Goal: Navigation & Orientation: Find specific page/section

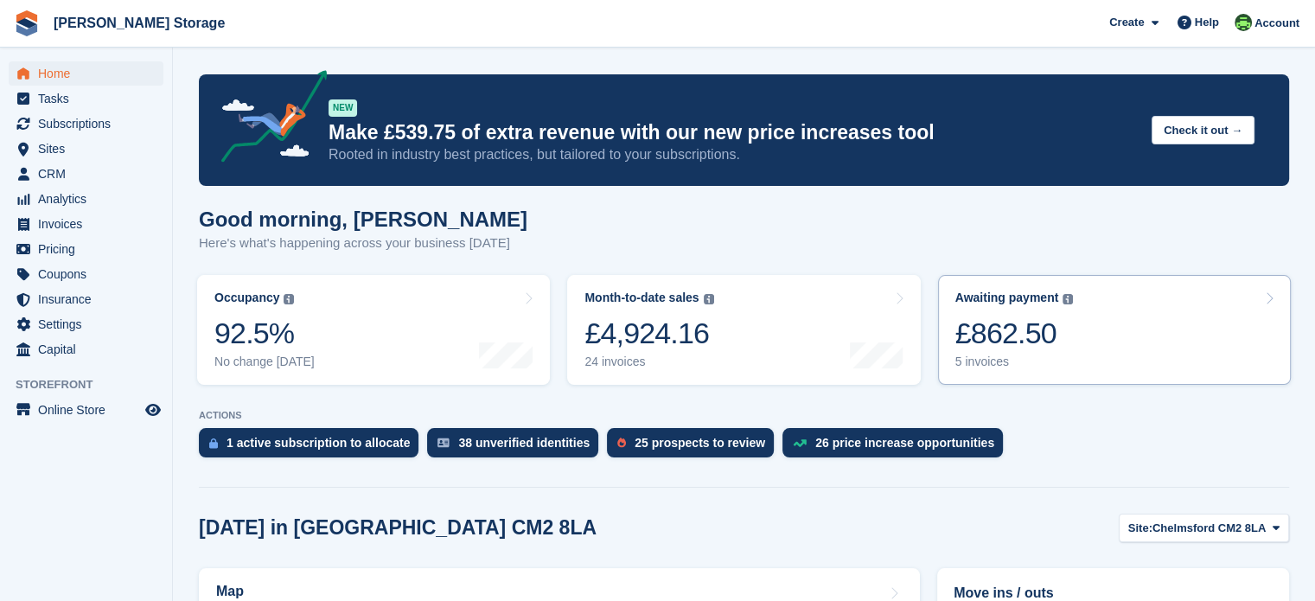
click at [1063, 339] on div "£862.50" at bounding box center [1014, 332] width 118 height 35
click at [683, 338] on div "£4,924.16" at bounding box center [648, 332] width 129 height 35
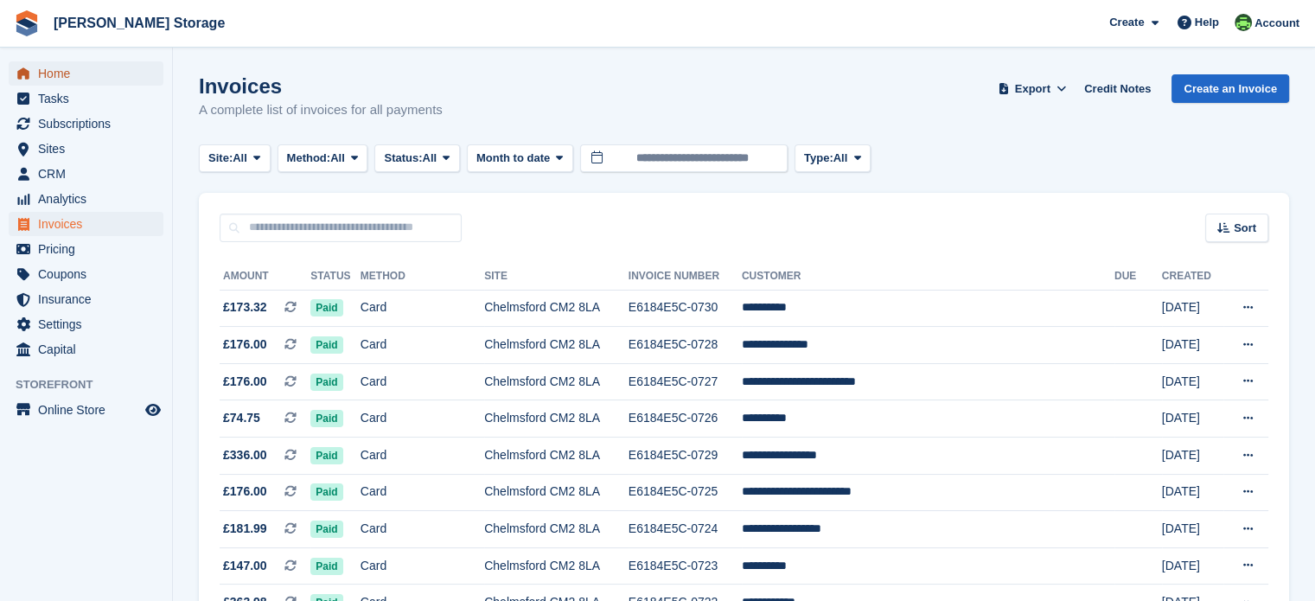
click at [96, 82] on span "Home" at bounding box center [90, 73] width 104 height 24
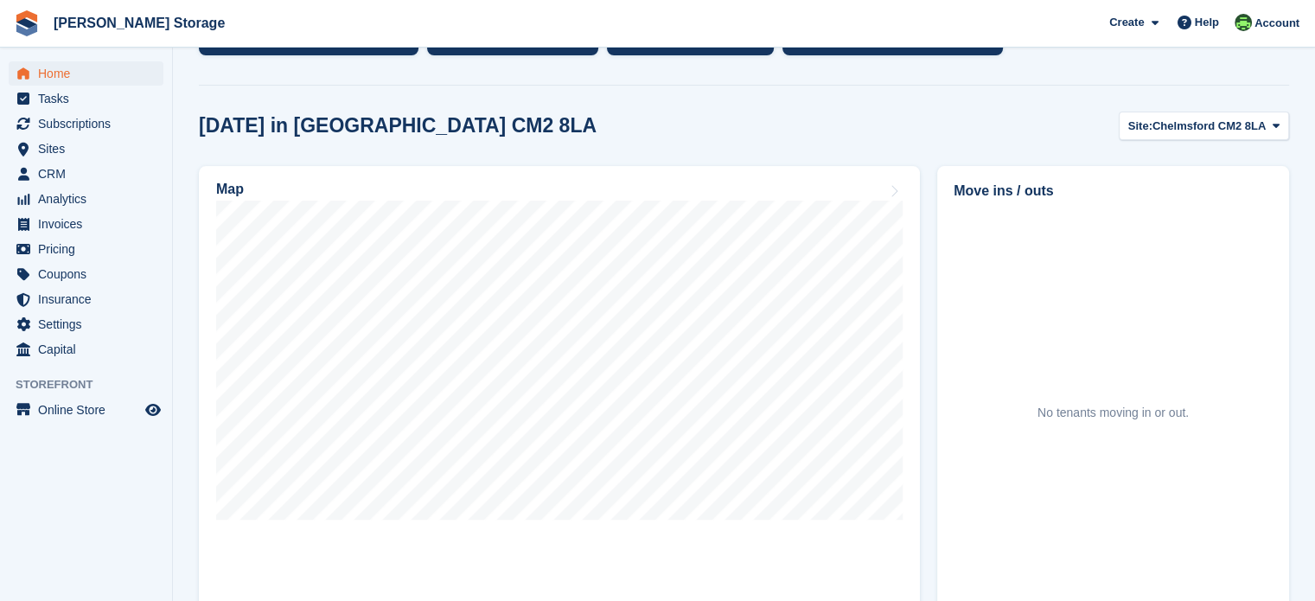
scroll to position [432, 0]
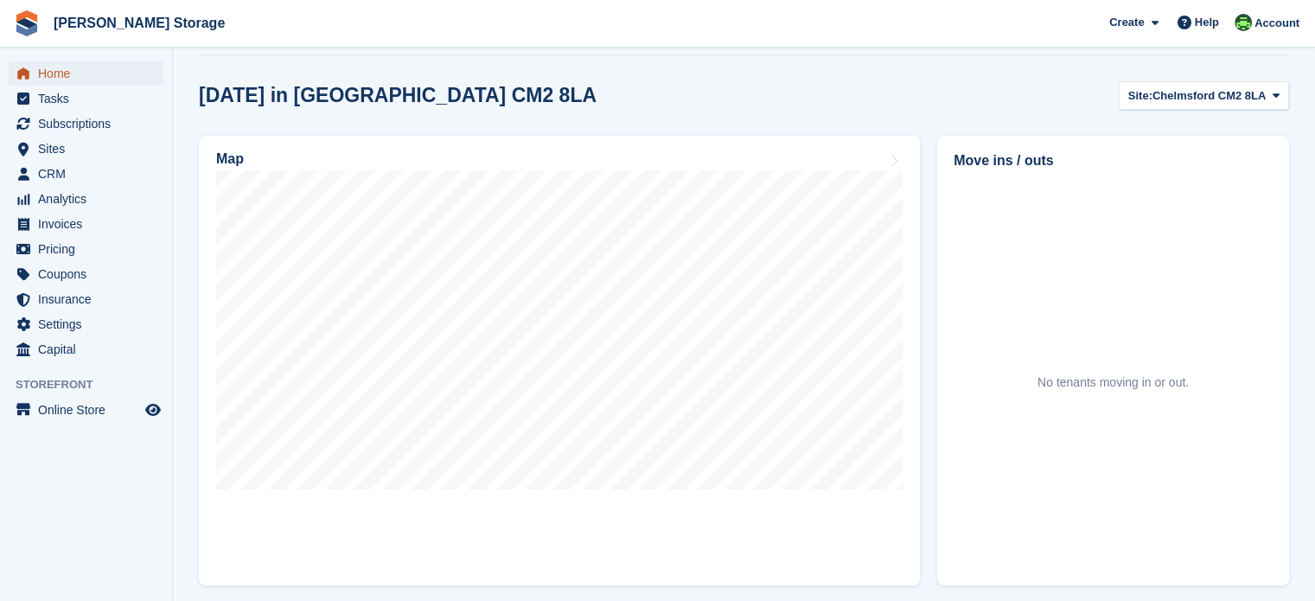
click at [69, 72] on span "Home" at bounding box center [90, 73] width 104 height 24
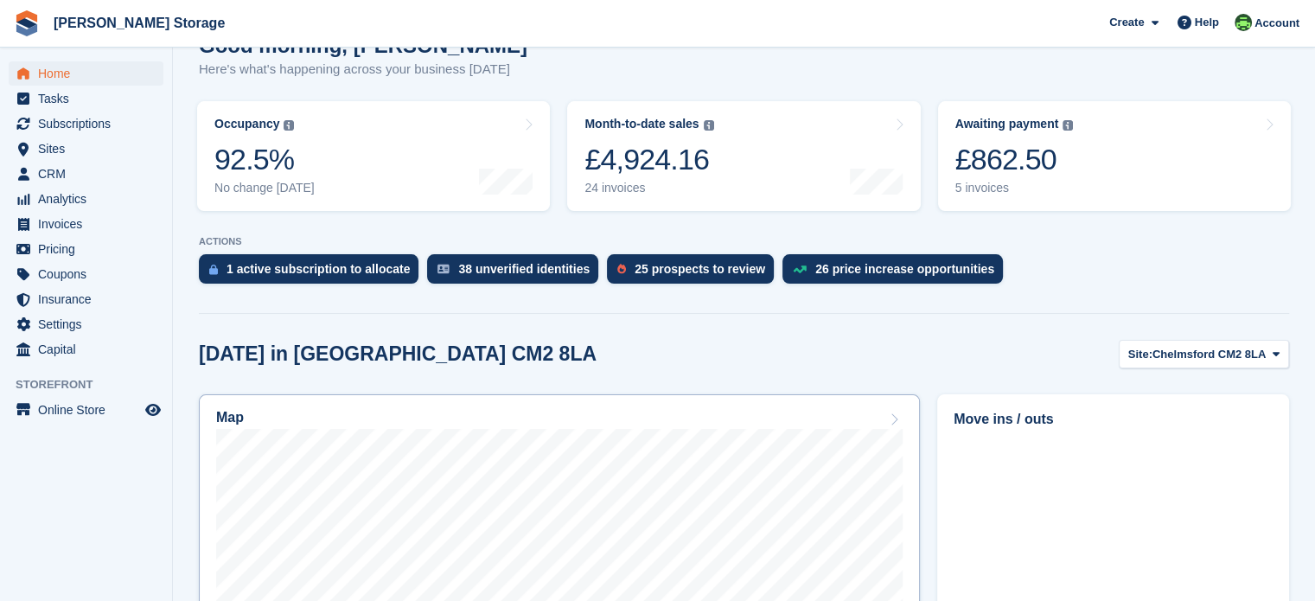
scroll to position [0, 0]
